Goal: Transaction & Acquisition: Book appointment/travel/reservation

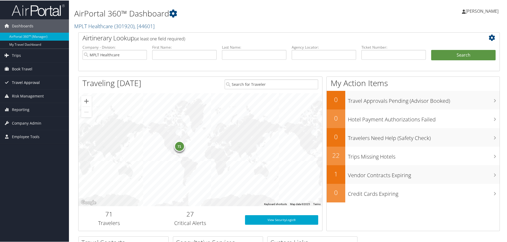
click at [28, 84] on span "Travel Approval" at bounding box center [26, 81] width 28 height 13
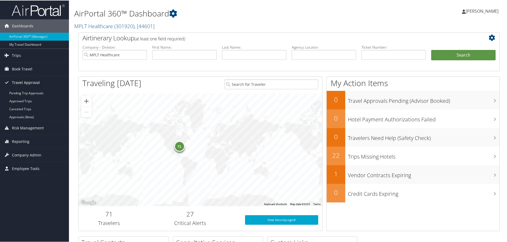
click at [29, 83] on span "Travel Approval" at bounding box center [26, 81] width 28 height 13
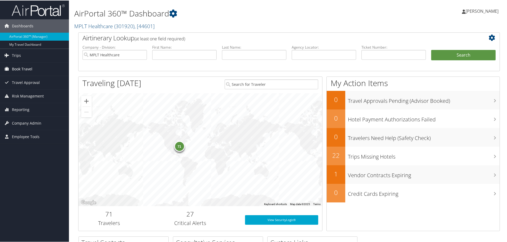
click at [35, 67] on link "Book Travel" at bounding box center [34, 68] width 69 height 13
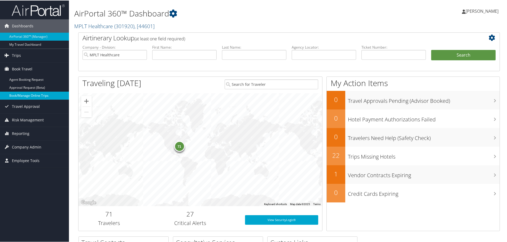
click at [40, 95] on link "Book/Manage Online Trips" at bounding box center [34, 95] width 69 height 8
